Goal: Communication & Community: Answer question/provide support

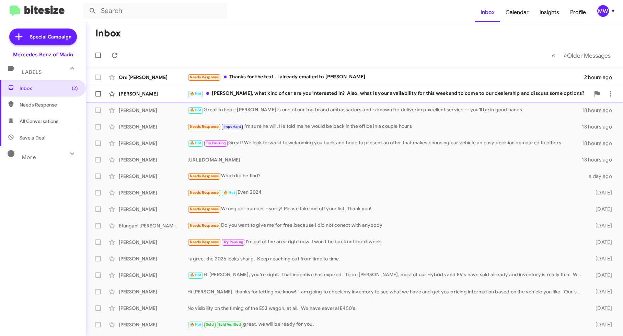
click at [389, 94] on div "🔥 Hot Aahmad, what kind of car are you interested in? Also, what is your availa…" at bounding box center [388, 94] width 403 height 8
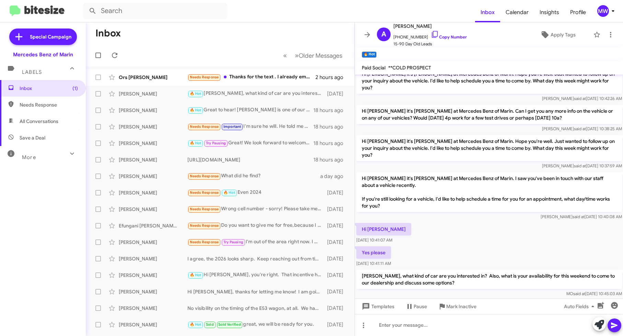
scroll to position [52, 0]
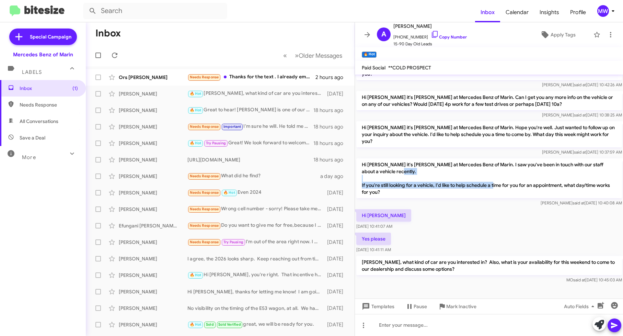
drag, startPoint x: 376, startPoint y: 181, endPoint x: 511, endPoint y: 187, distance: 135.1
click at [511, 187] on p "Hi [PERSON_NAME] it's [PERSON_NAME] at Mercedes Benz of Marin. I saw you've bee…" at bounding box center [489, 178] width 266 height 40
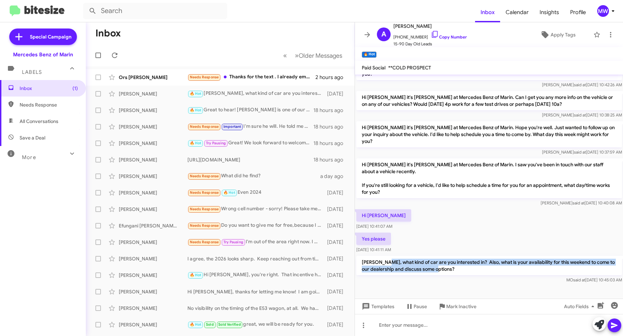
drag, startPoint x: 388, startPoint y: 262, endPoint x: 445, endPoint y: 269, distance: 57.3
click at [445, 269] on p "[PERSON_NAME], what kind of car are you interested in? Also, what is your avail…" at bounding box center [489, 265] width 266 height 19
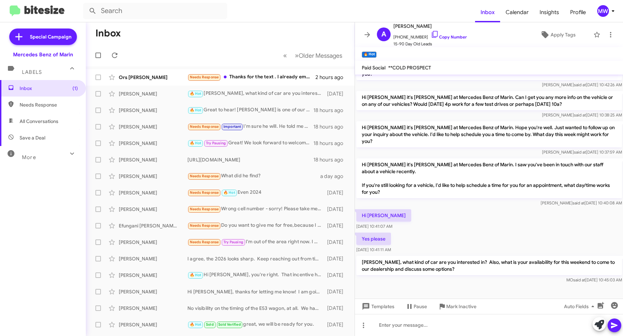
drag, startPoint x: 445, startPoint y: 269, endPoint x: 557, endPoint y: 212, distance: 125.3
click at [557, 212] on div "Hi [PERSON_NAME] [DATE] 10:41:07 AM" at bounding box center [489, 219] width 269 height 23
click at [262, 79] on div "Needs Response Thanks for the text . I already emailed to [PERSON_NAME]" at bounding box center [254, 77] width 134 height 8
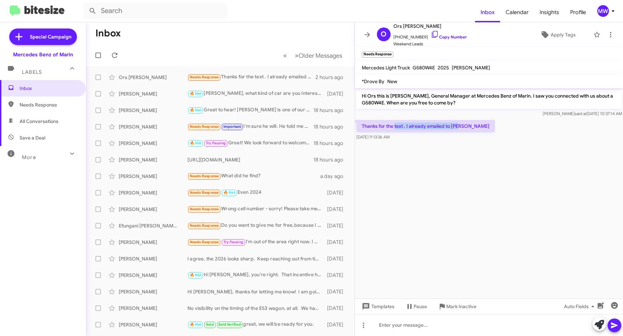
drag, startPoint x: 395, startPoint y: 124, endPoint x: 495, endPoint y: 126, distance: 100.3
click at [495, 126] on div "Thanks for the text . I already emailed to [PERSON_NAME] [DATE] 9:13:36 AM" at bounding box center [489, 129] width 269 height 23
drag, startPoint x: 495, startPoint y: 126, endPoint x: 465, endPoint y: 158, distance: 44.0
click at [466, 157] on cdk-virtual-scroll-viewport "Hi Ors this is [PERSON_NAME], General Manager at Mercedes Benz of Marin. I saw …" at bounding box center [489, 193] width 269 height 210
drag, startPoint x: 543, startPoint y: 97, endPoint x: 491, endPoint y: 101, distance: 52.0
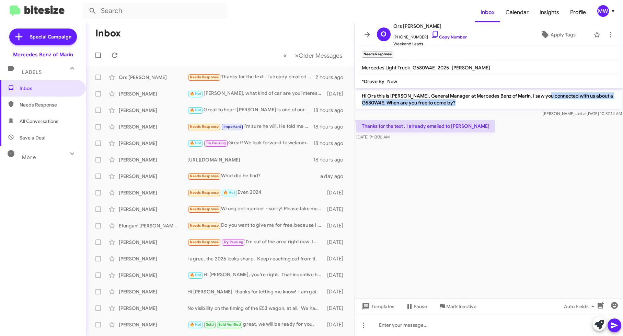
click at [491, 101] on p "Hi Ors this is [PERSON_NAME], General Manager at Mercedes Benz of Marin. I saw …" at bounding box center [489, 99] width 266 height 19
drag, startPoint x: 491, startPoint y: 101, endPoint x: 461, endPoint y: 182, distance: 86.2
click at [463, 181] on cdk-virtual-scroll-viewport "Hi Ors this is [PERSON_NAME], General Manager at Mercedes Benz of Marin. I saw …" at bounding box center [489, 193] width 269 height 210
drag, startPoint x: 397, startPoint y: 36, endPoint x: 424, endPoint y: 38, distance: 26.5
click at [424, 38] on span "[PHONE_NUMBER] Copy Number" at bounding box center [429, 35] width 73 height 10
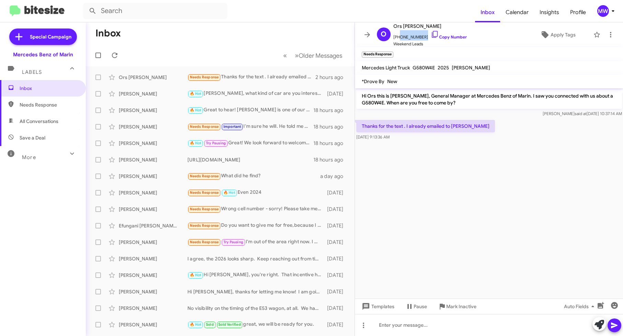
copy span "4152465503"
